Goal: Browse casually

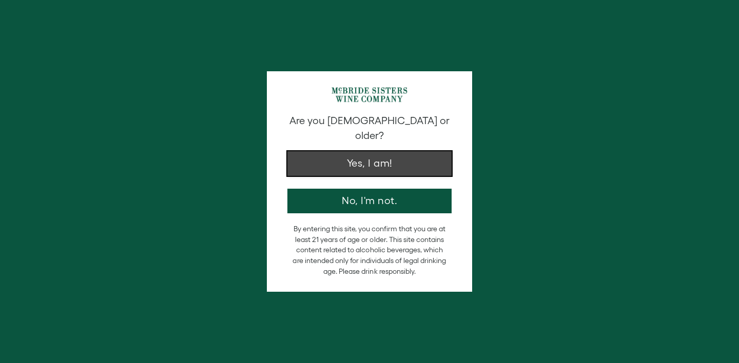
click at [344, 154] on button "Yes, I am!" at bounding box center [369, 163] width 164 height 25
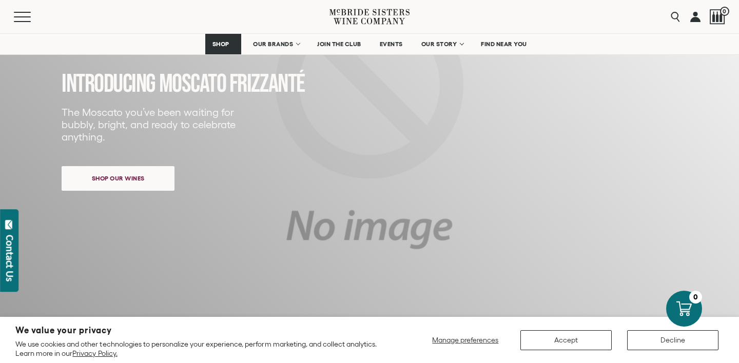
scroll to position [142, 0]
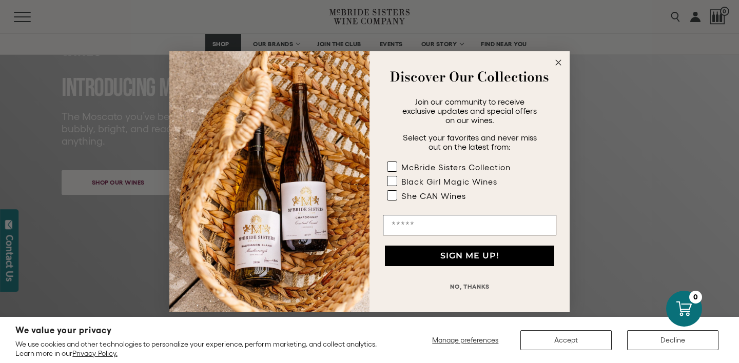
click at [458, 285] on button "NO, THANKS" at bounding box center [469, 287] width 173 height 21
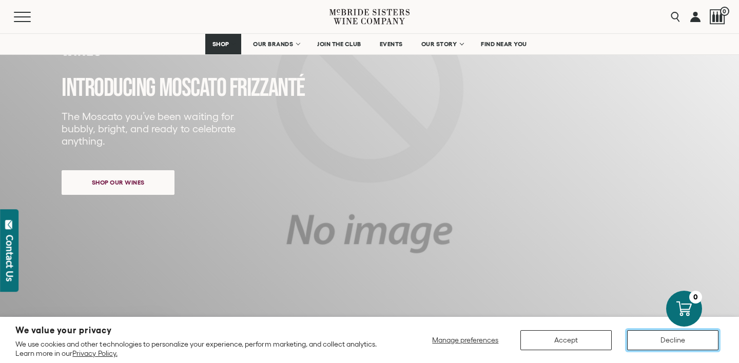
click at [654, 342] on button "Decline" at bounding box center [672, 340] width 91 height 20
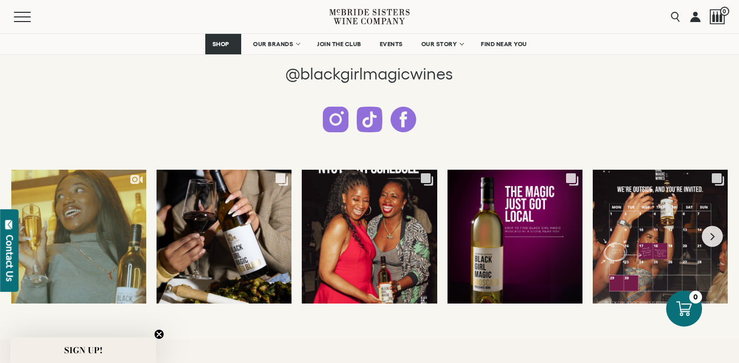
scroll to position [2609, 0]
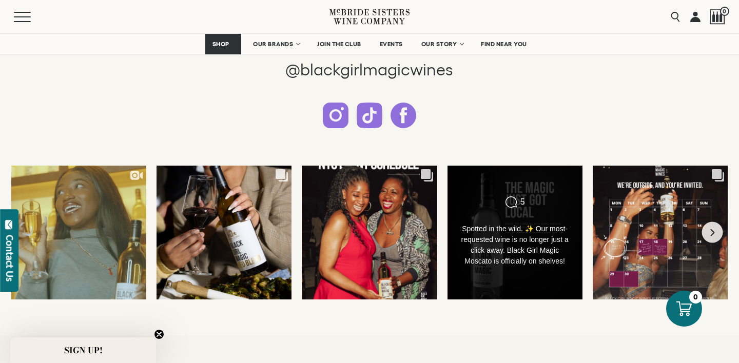
click at [567, 198] on div "Comments Count 5" at bounding box center [514, 203] width 109 height 14
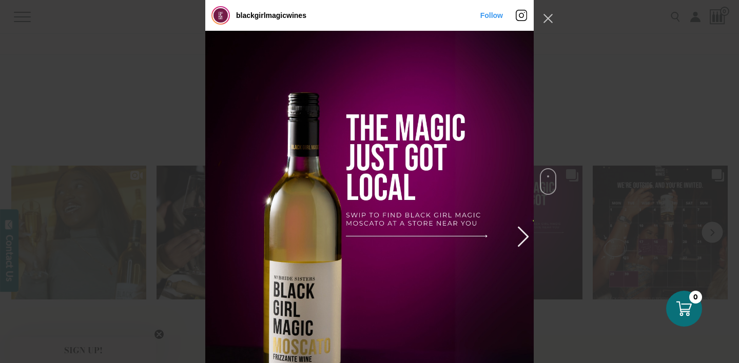
scroll to position [496, 0]
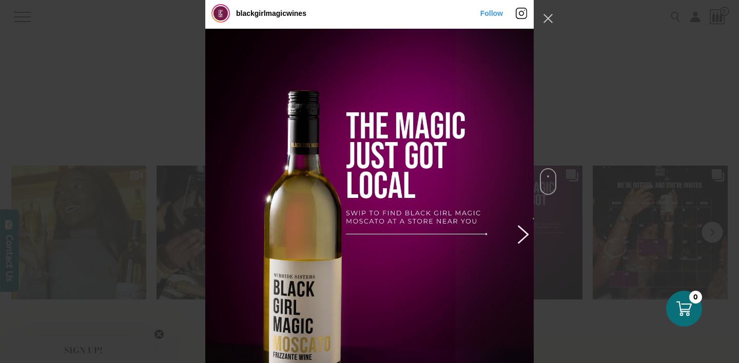
click at [520, 235] on button "Previous image" at bounding box center [521, 234] width 12 height 18
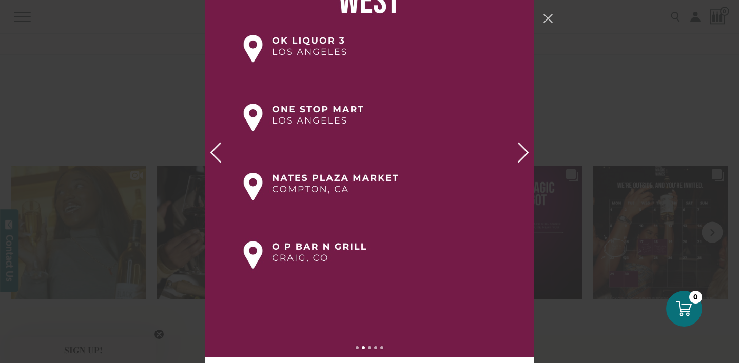
scroll to position [577, 0]
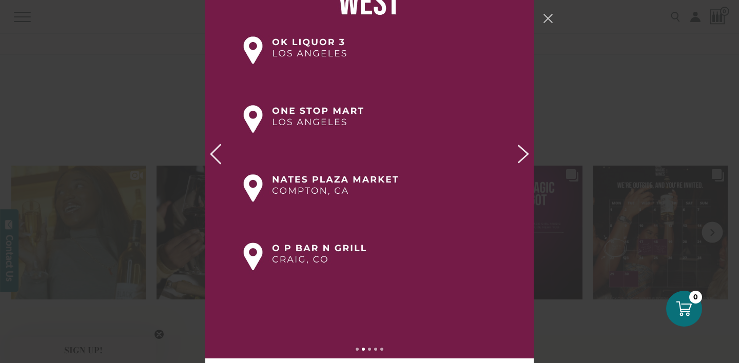
click at [523, 155] on button "Previous image" at bounding box center [521, 153] width 12 height 18
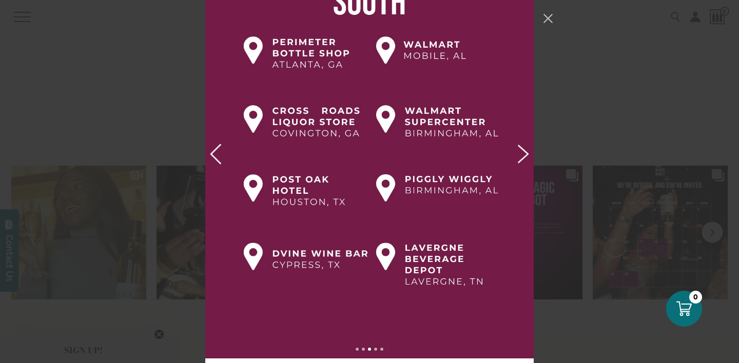
click at [523, 155] on button "Previous image" at bounding box center [521, 153] width 12 height 18
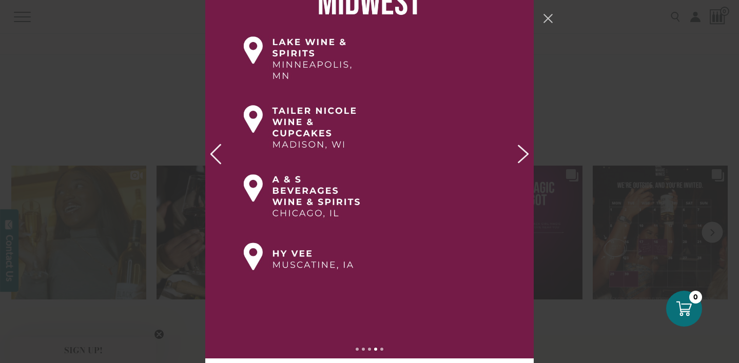
click at [523, 155] on button "Previous image" at bounding box center [521, 153] width 12 height 18
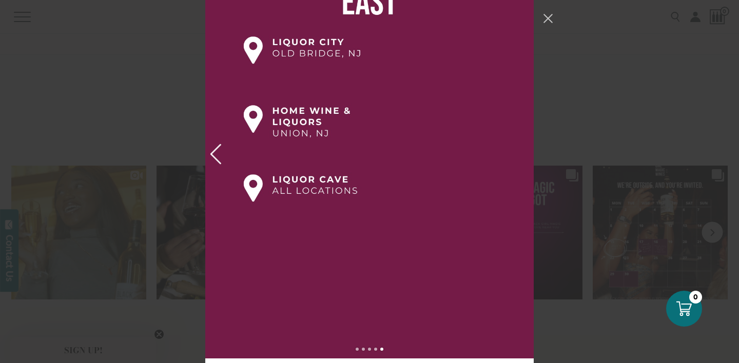
click at [523, 155] on div "Instagram Feed popup" at bounding box center [369, 153] width 328 height 411
click at [216, 154] on button "Next image" at bounding box center [217, 153] width 12 height 18
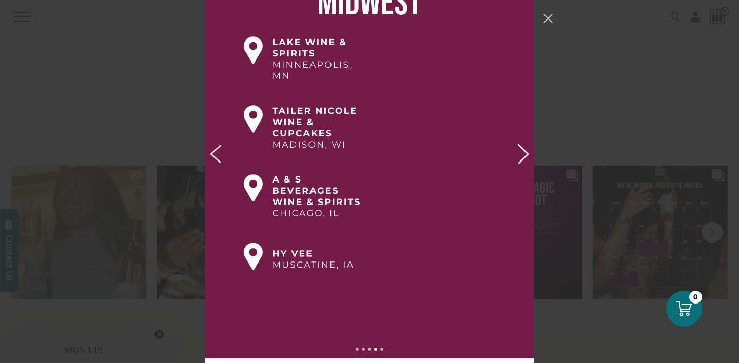
click at [216, 154] on button "Next image" at bounding box center [217, 153] width 12 height 18
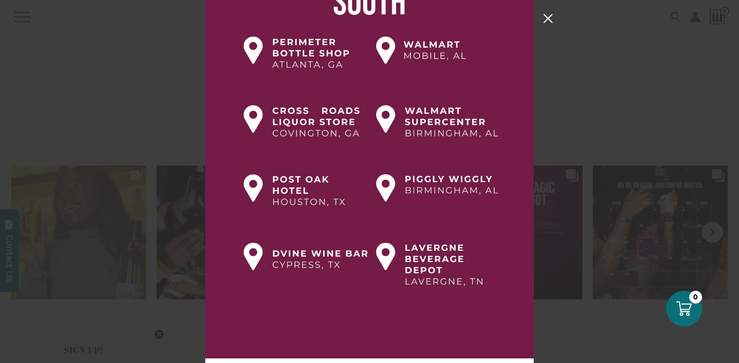
click at [547, 16] on button "Close Instagram Feed Popup" at bounding box center [548, 18] width 16 height 16
